Goal: Navigation & Orientation: Go to known website

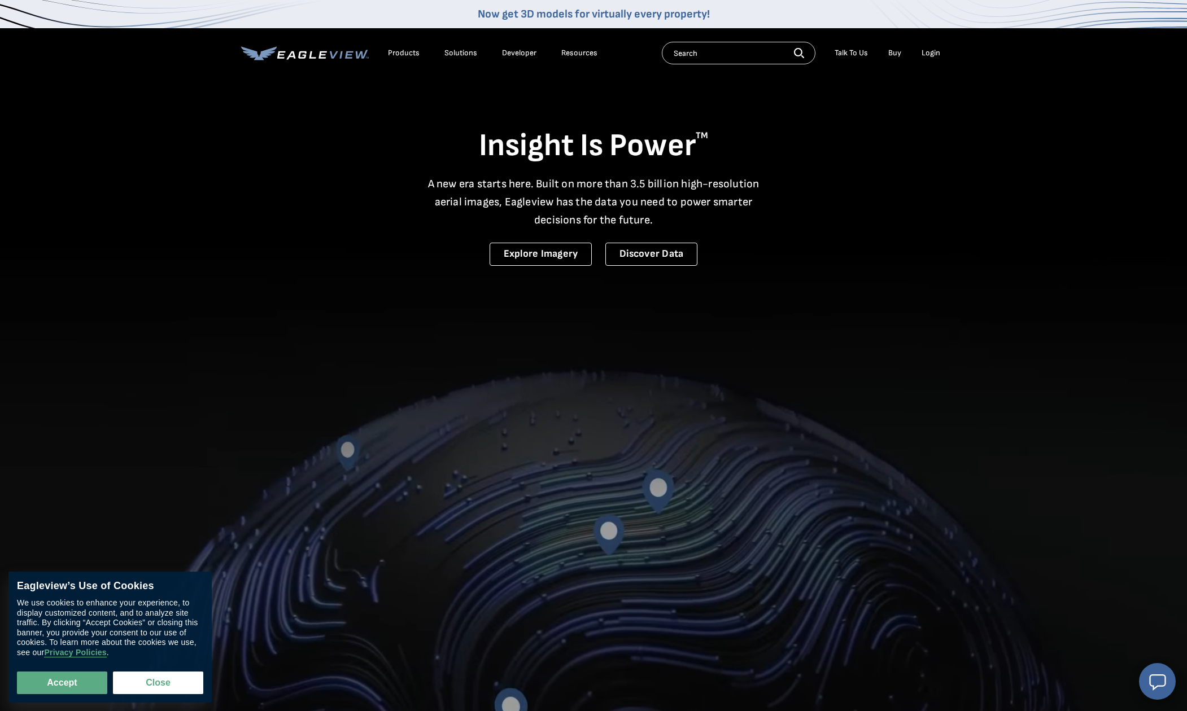
click at [927, 53] on div "Login" at bounding box center [930, 53] width 19 height 10
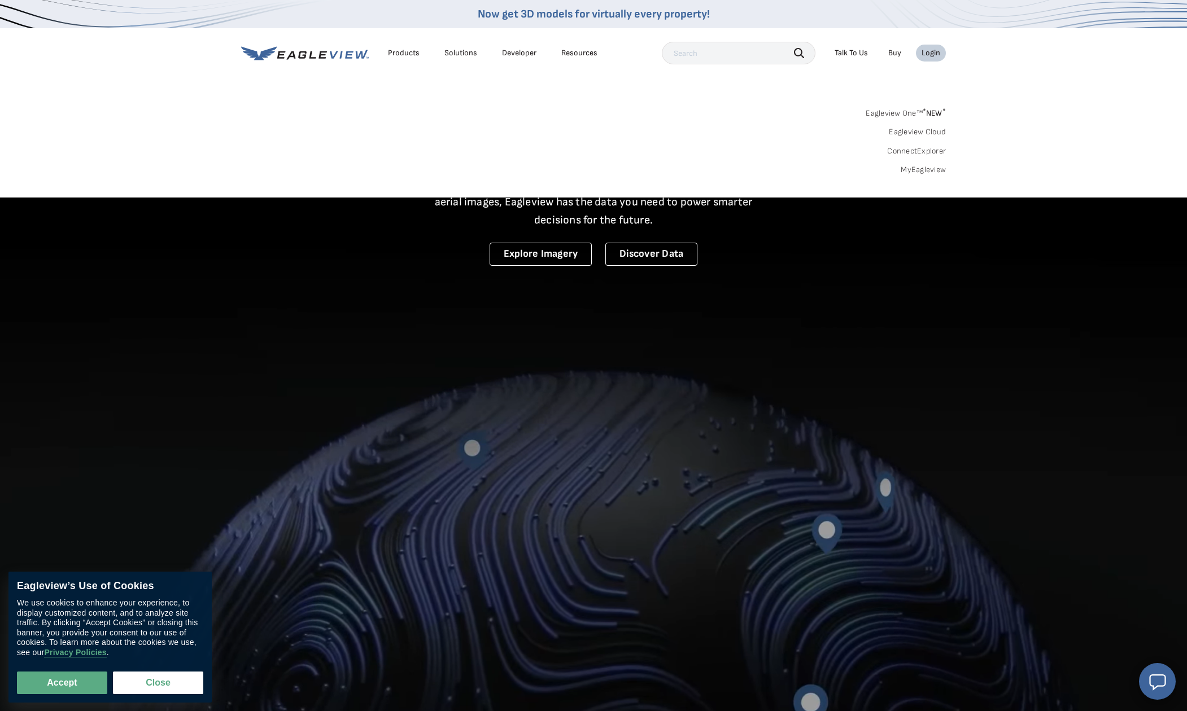
click at [921, 169] on link "MyEagleview" at bounding box center [922, 170] width 45 height 10
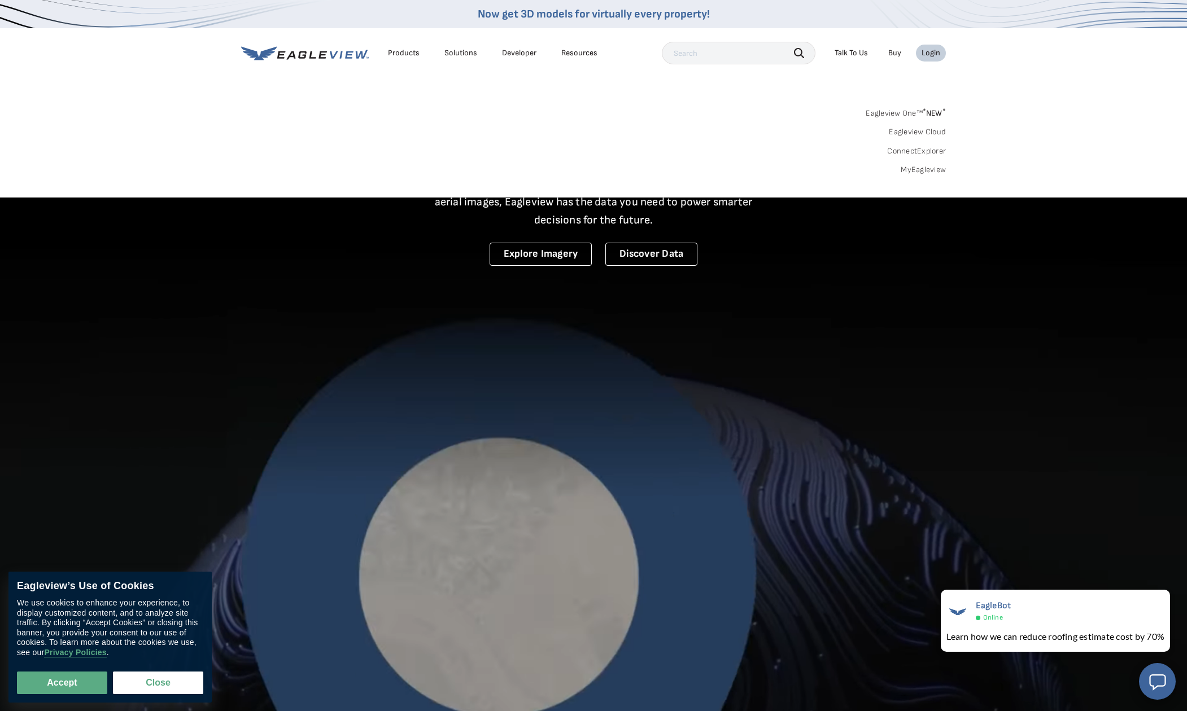
click at [913, 168] on link "MyEagleview" at bounding box center [922, 170] width 45 height 10
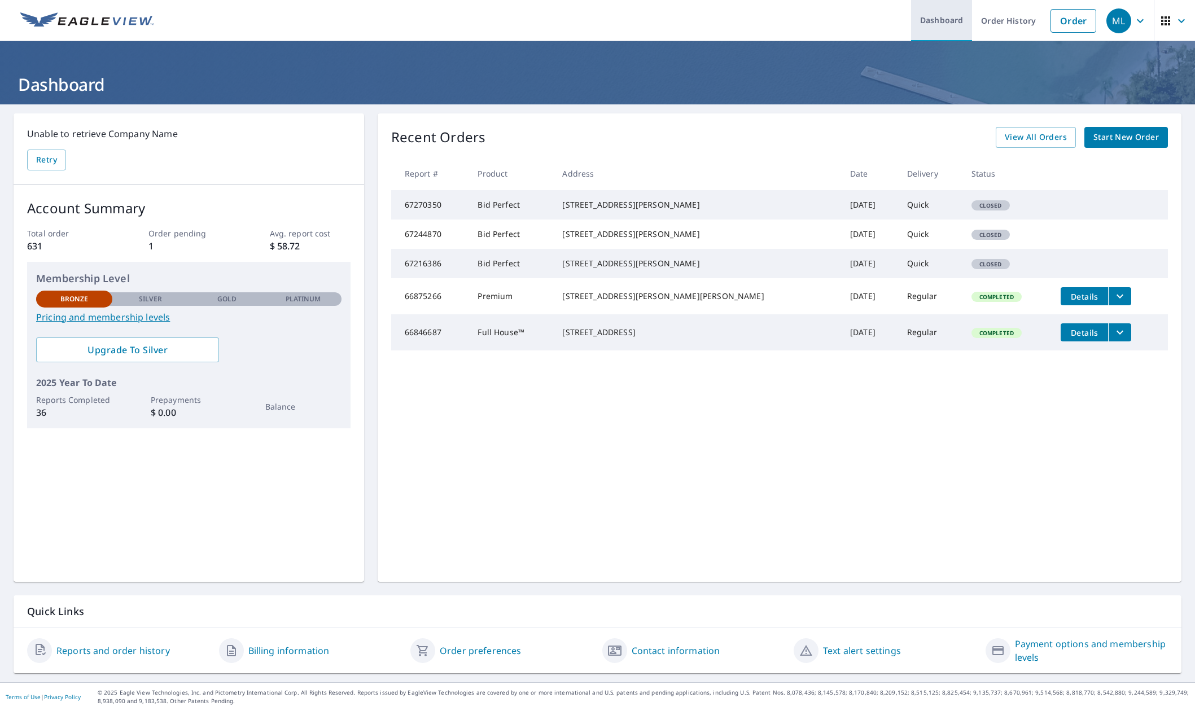
click at [933, 20] on link "Dashboard" at bounding box center [941, 20] width 61 height 41
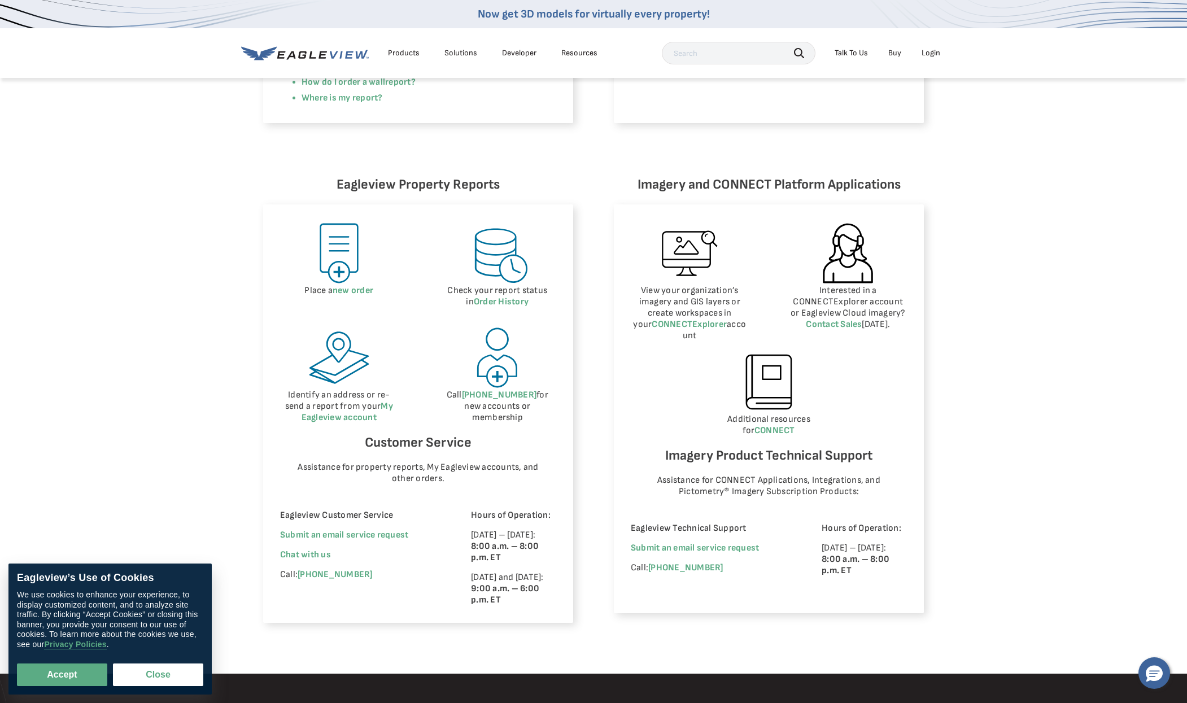
scroll to position [415, 0]
